Goal: Check status: Check status

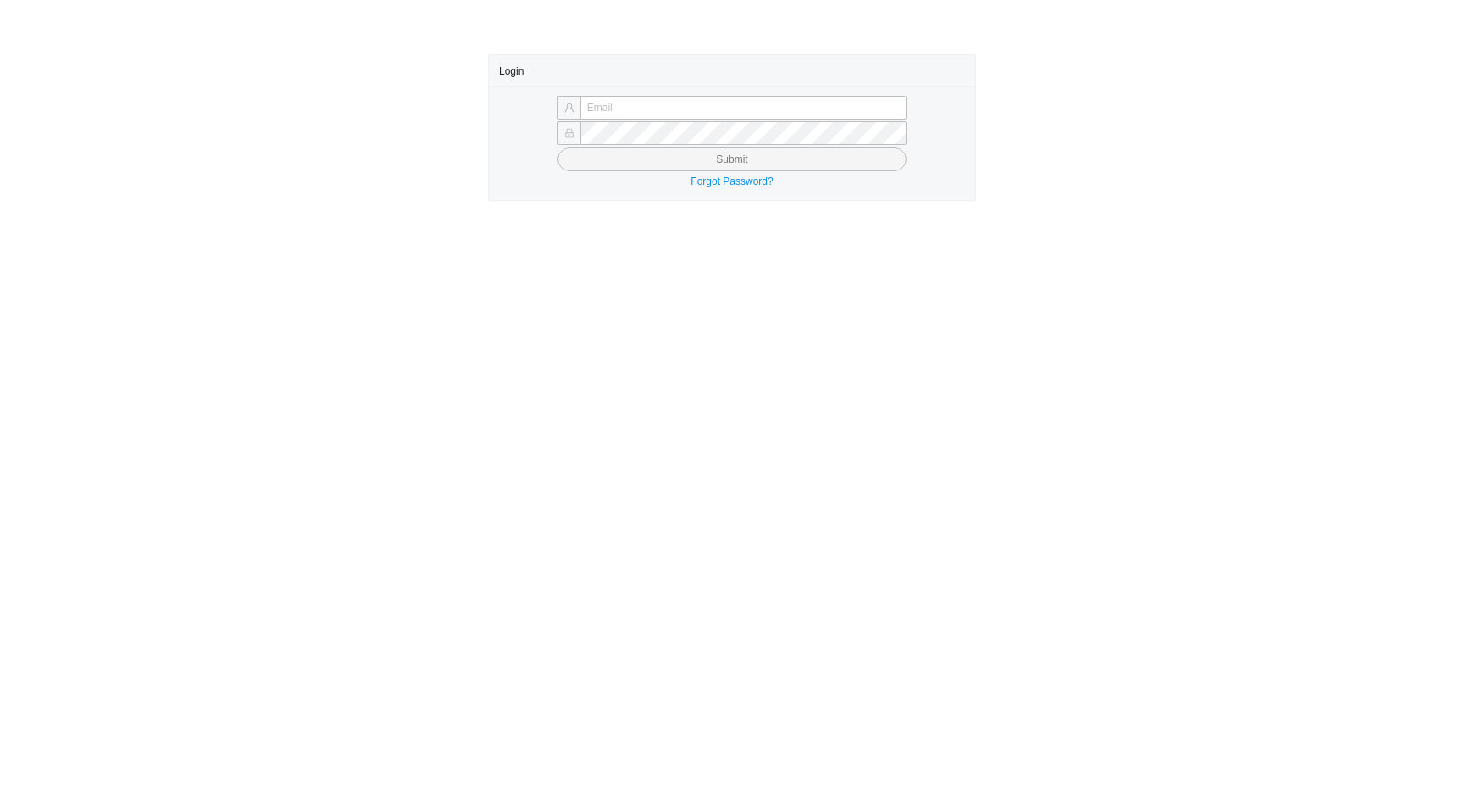
type input "ebaum@qualitybath.com"
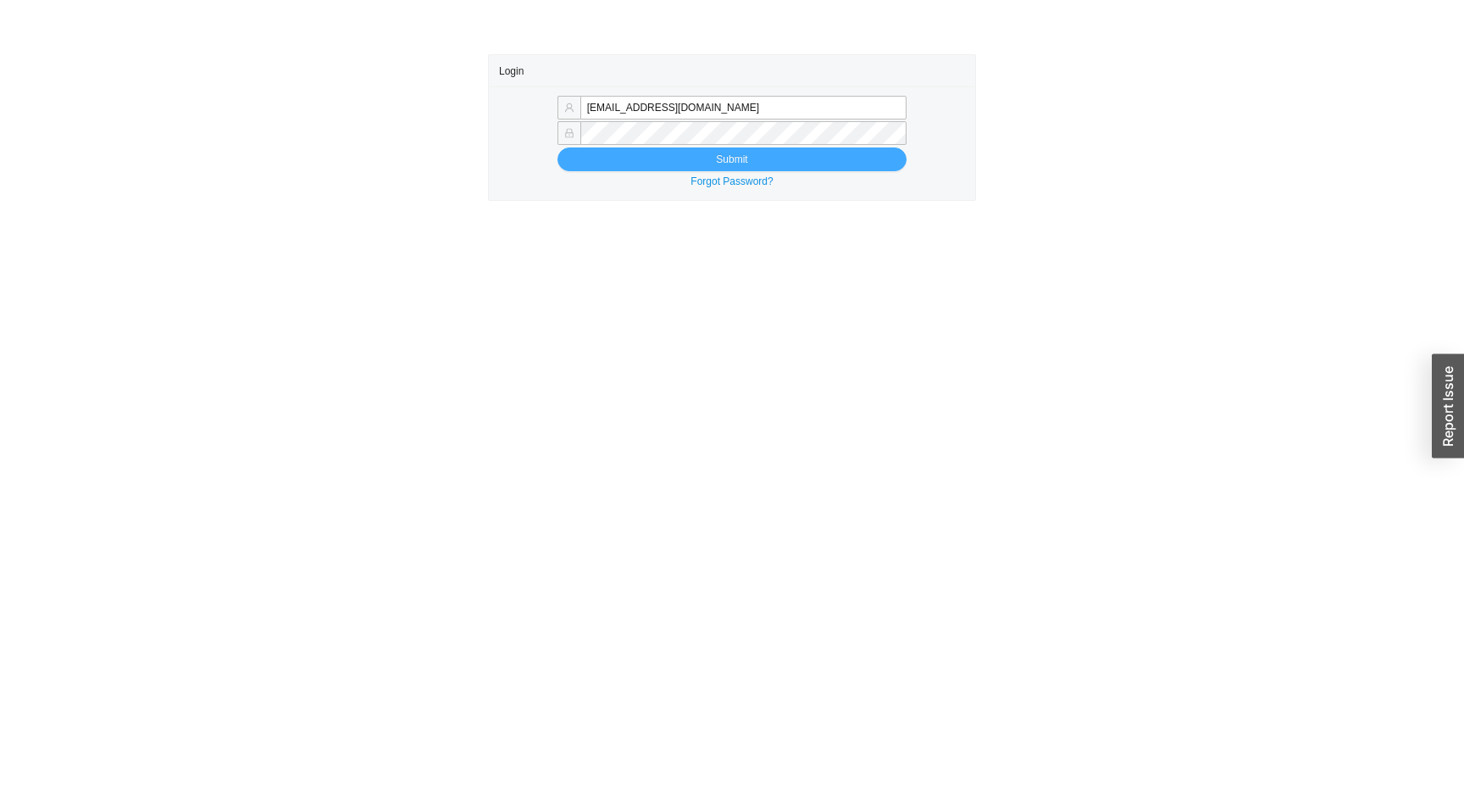
click at [645, 164] on button "Submit" at bounding box center [732, 159] width 349 height 24
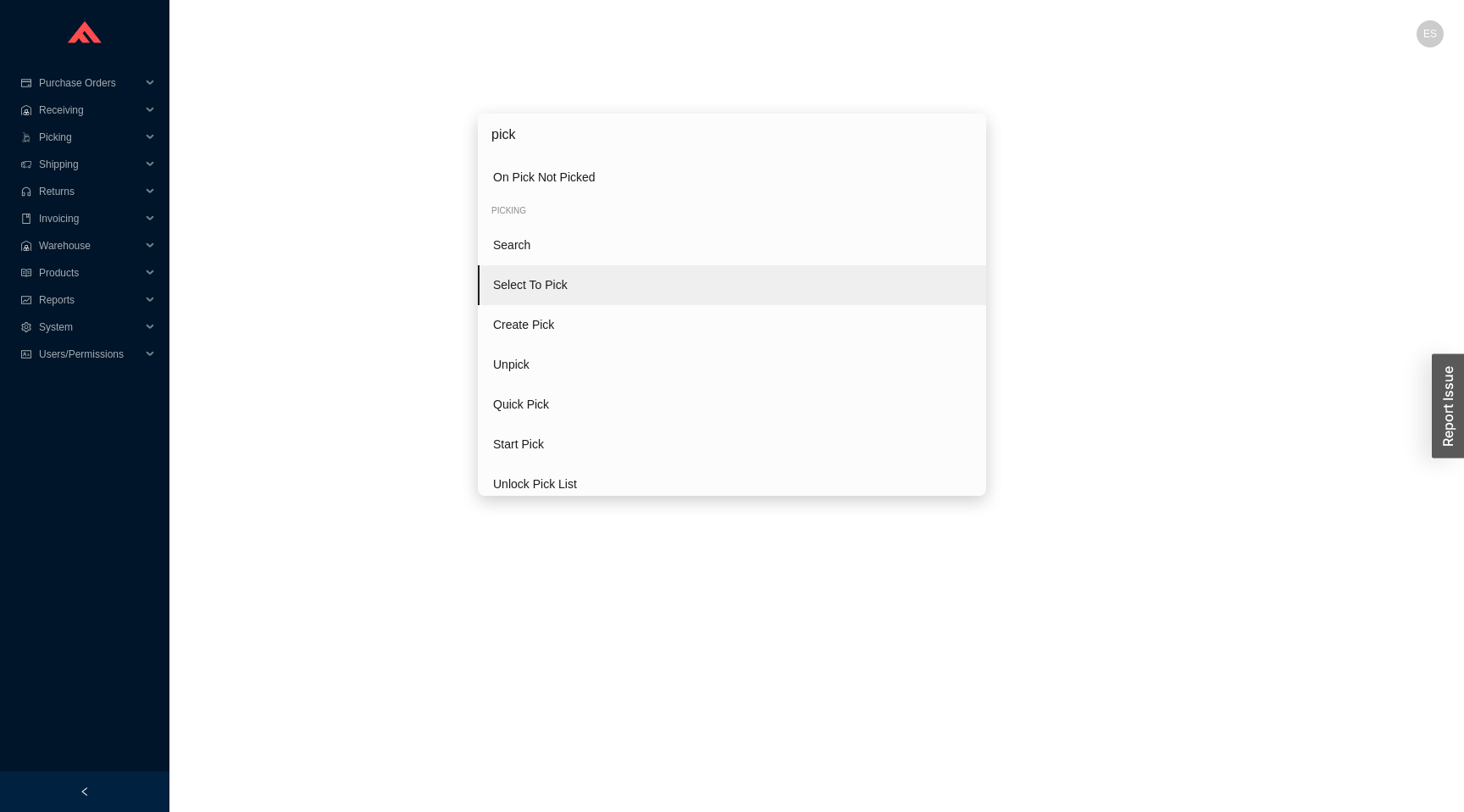
scroll to position [76, 0]
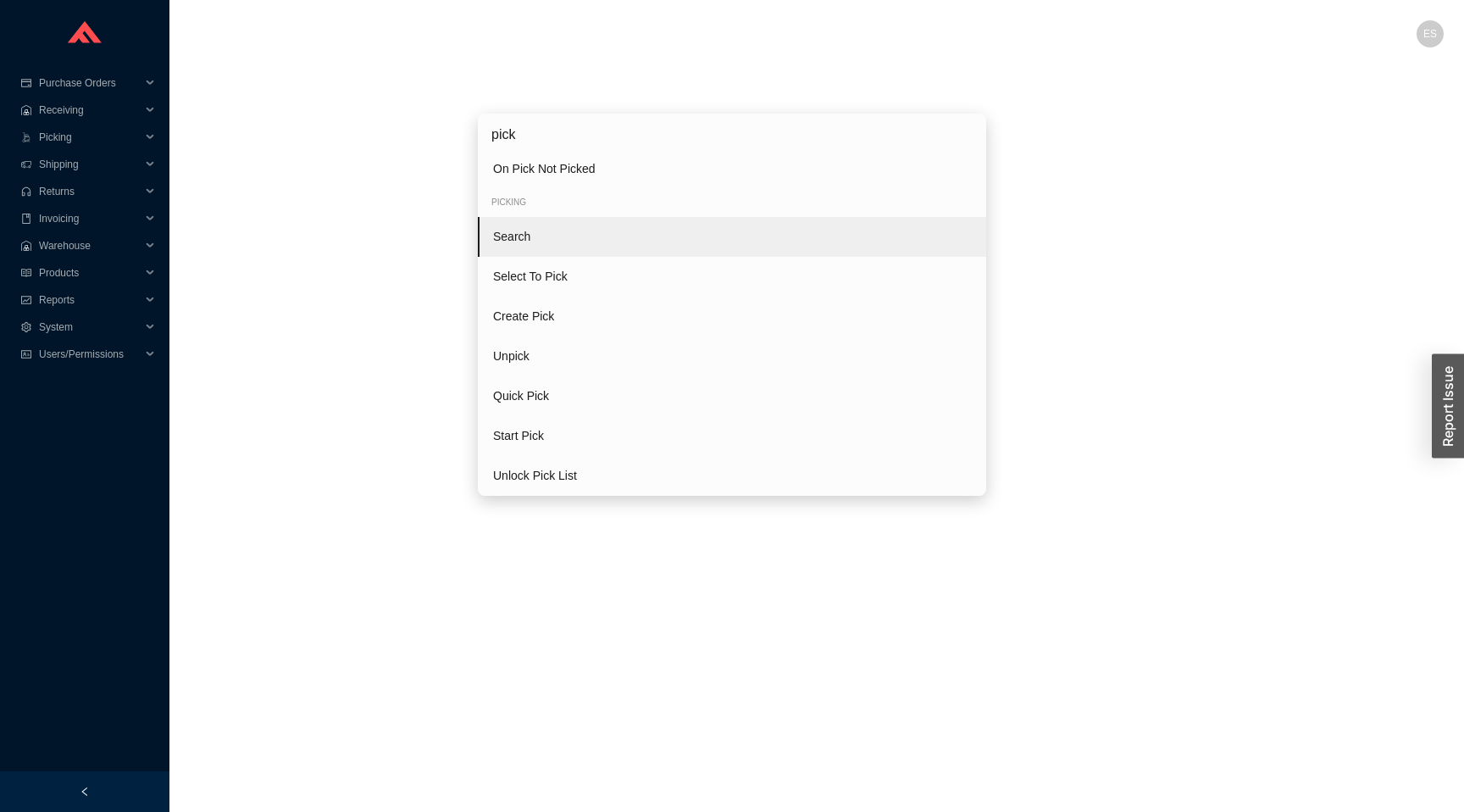
type input "pick"
click at [570, 231] on div "Search" at bounding box center [732, 237] width 509 height 40
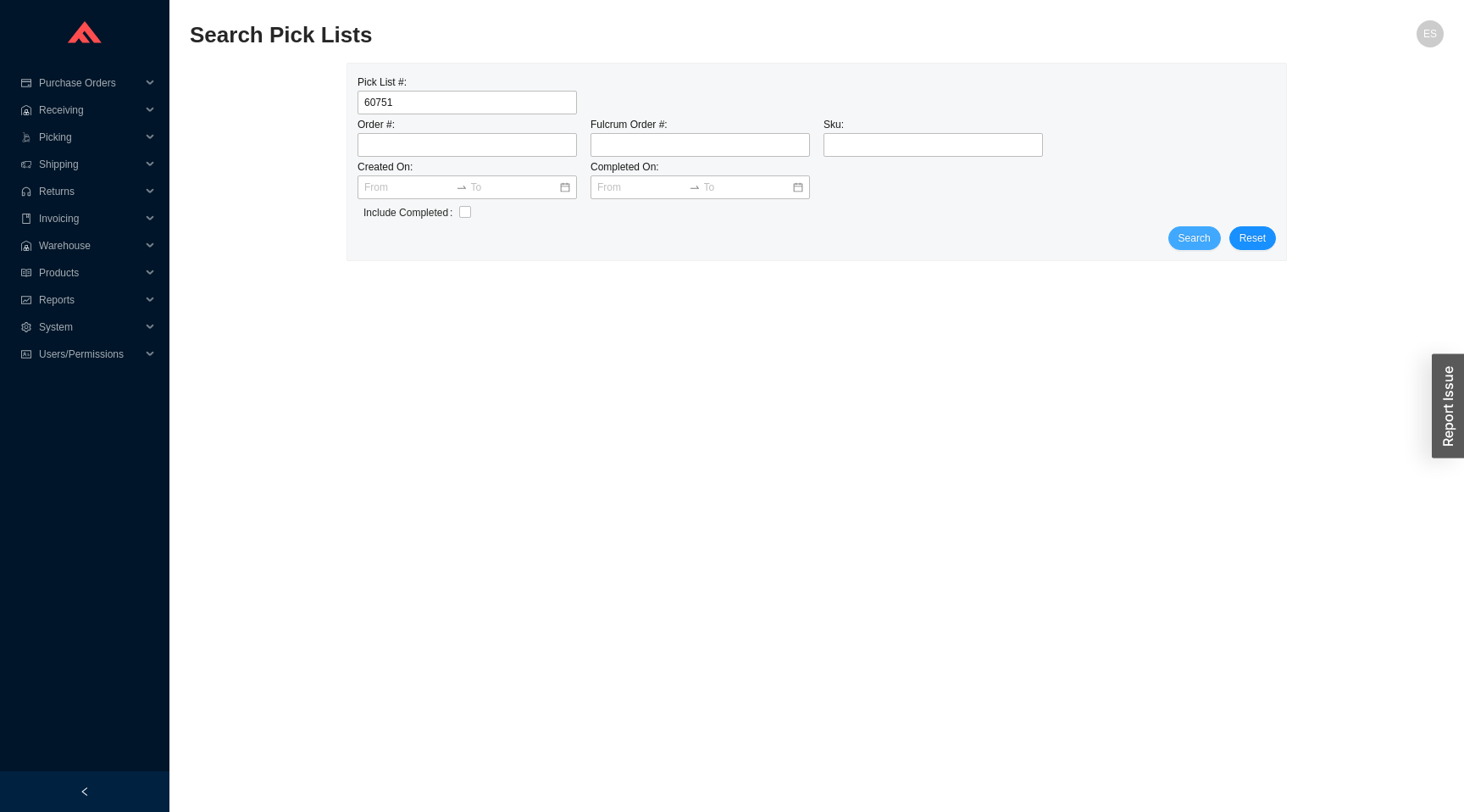
type input "60751"
click at [1190, 232] on span "Search" at bounding box center [1195, 238] width 32 height 17
